Goal: Check status: Check status

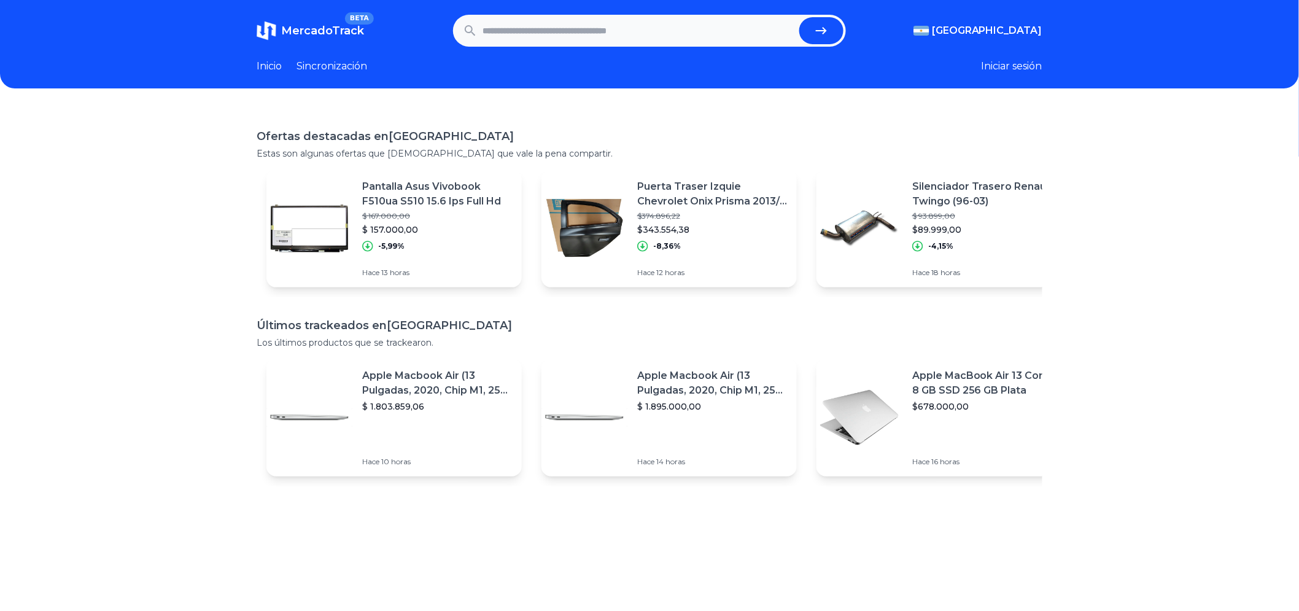
click at [524, 32] on input "text" at bounding box center [639, 30] width 312 height 27
paste input "**********"
click at [823, 27] on icon "submit" at bounding box center [821, 30] width 15 height 15
type input "**********"
